Goal: Information Seeking & Learning: Understand process/instructions

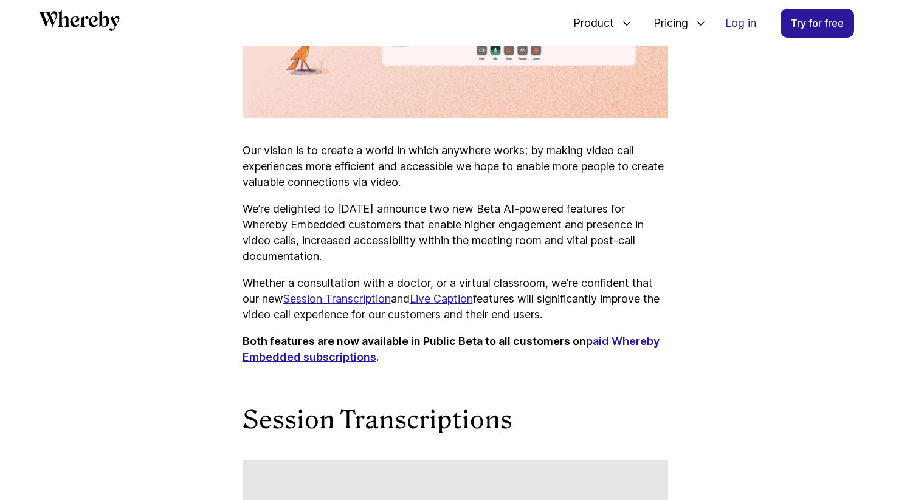
scroll to position [794, 0]
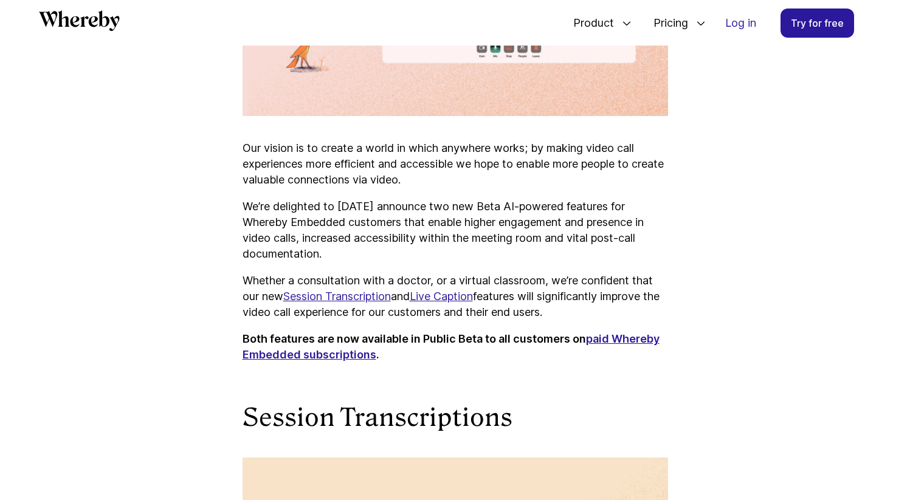
drag, startPoint x: 554, startPoint y: 281, endPoint x: 712, endPoint y: 283, distance: 157.5
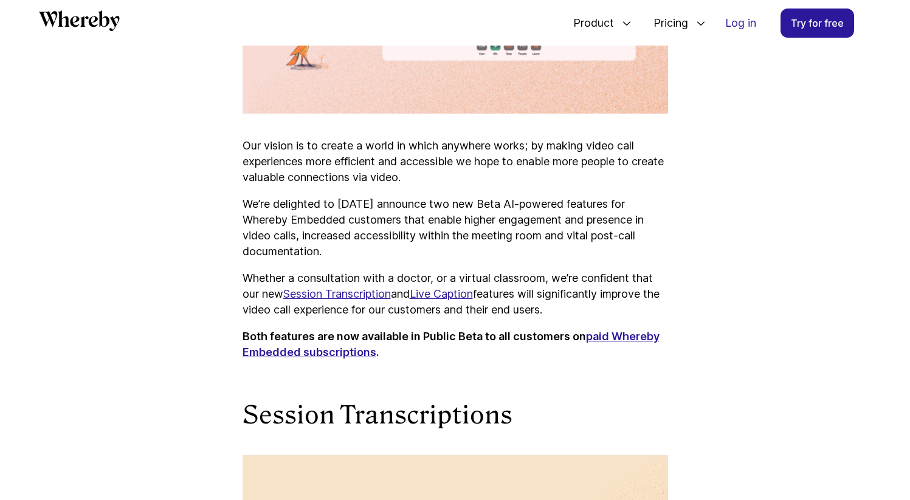
drag, startPoint x: 544, startPoint y: 295, endPoint x: 713, endPoint y: 292, distance: 169.0
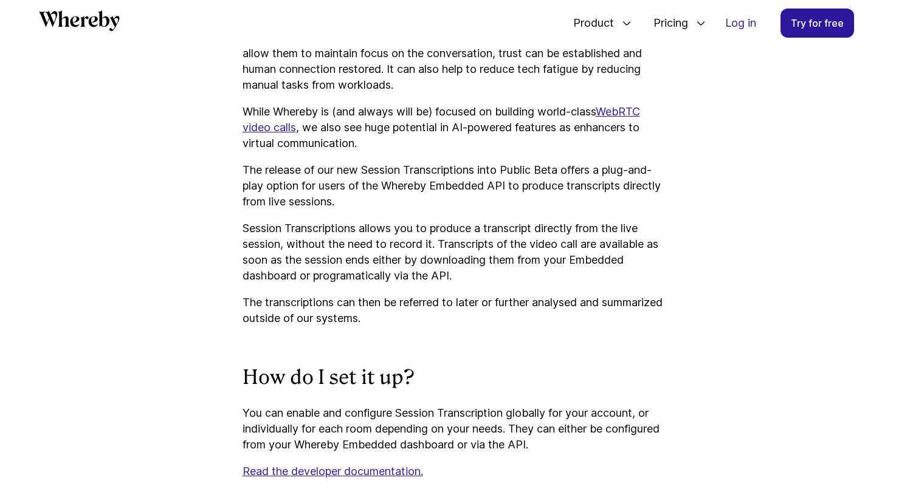
scroll to position [1758, 0]
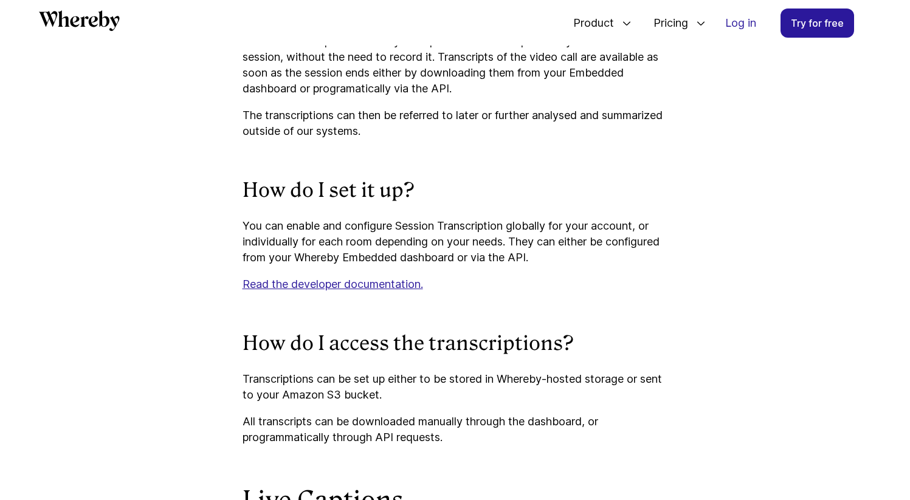
click at [527, 296] on div "Our vision is to create a world in which anywhere works; by making video call e…" at bounding box center [456, 400] width 426 height 3051
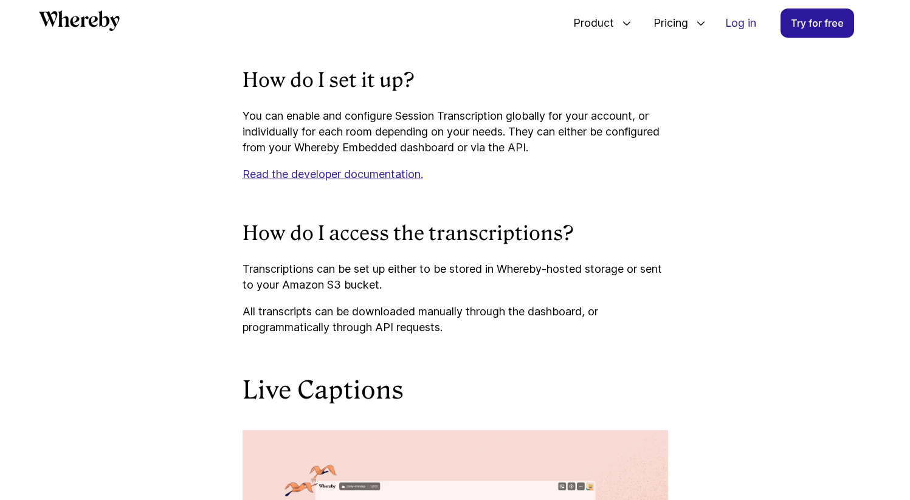
scroll to position [1868, 0]
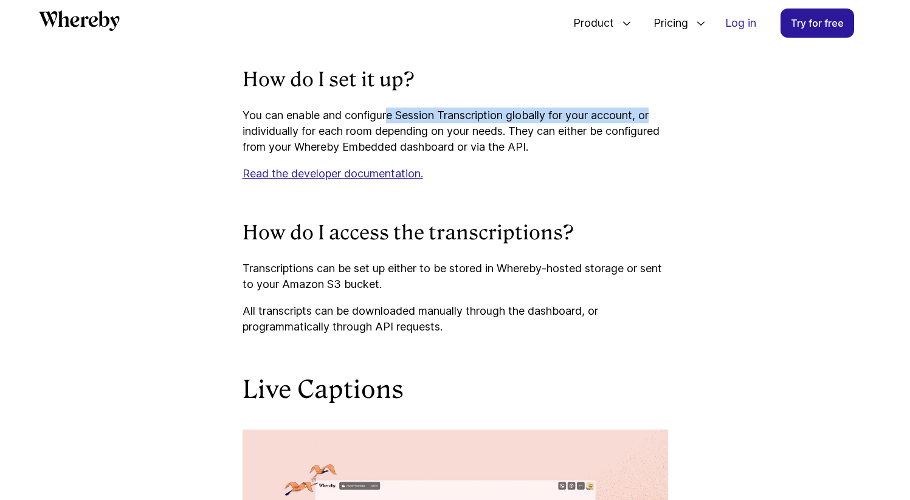
drag, startPoint x: 388, startPoint y: 118, endPoint x: 661, endPoint y: 122, distance: 273.0
click at [659, 122] on p "You can enable and configure Session Transcription globally for your account, o…" at bounding box center [456, 131] width 426 height 47
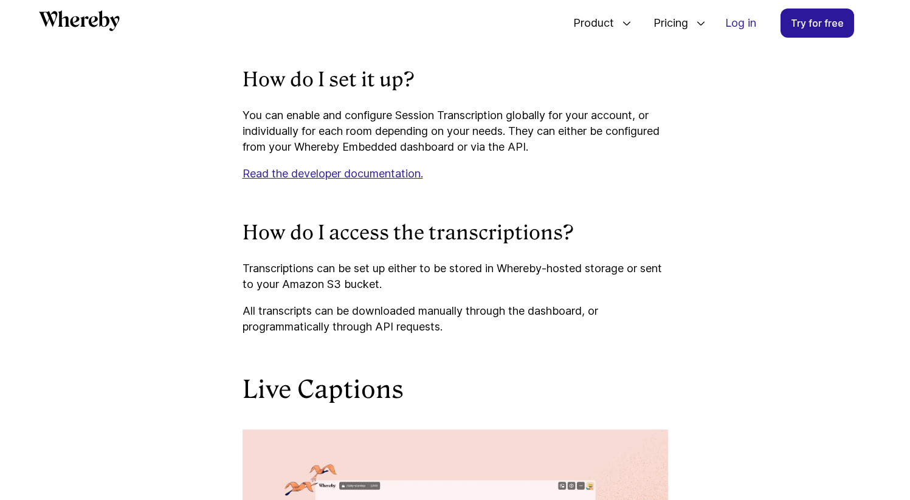
click at [767, 162] on article "Enabling Better Engagement and Accessibility with New Session Transcriptions an…" at bounding box center [456, 151] width 730 height 3632
click at [347, 141] on p "You can enable and configure Session Transcription globally for your account, o…" at bounding box center [456, 131] width 426 height 47
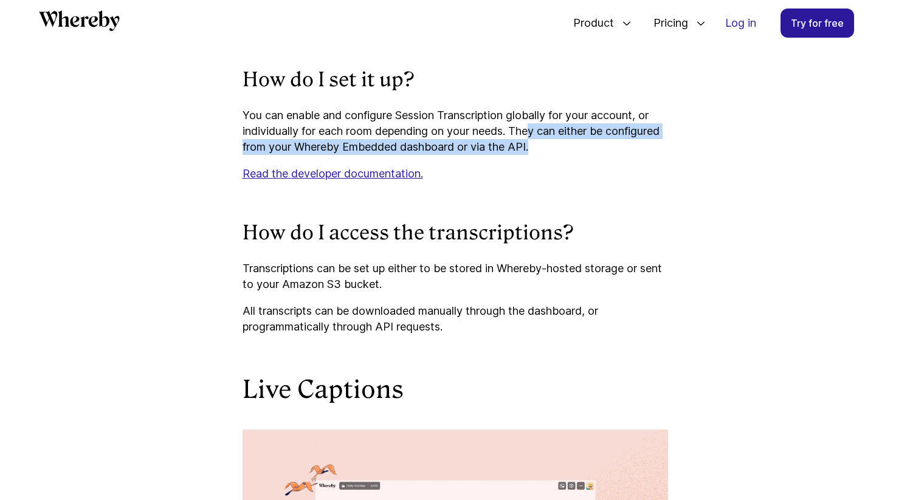
drag, startPoint x: 562, startPoint y: 134, endPoint x: 603, endPoint y: 151, distance: 44.1
click at [603, 151] on p "You can enable and configure Session Transcription globally for your account, o…" at bounding box center [456, 131] width 426 height 47
